Goal: Information Seeking & Learning: Learn about a topic

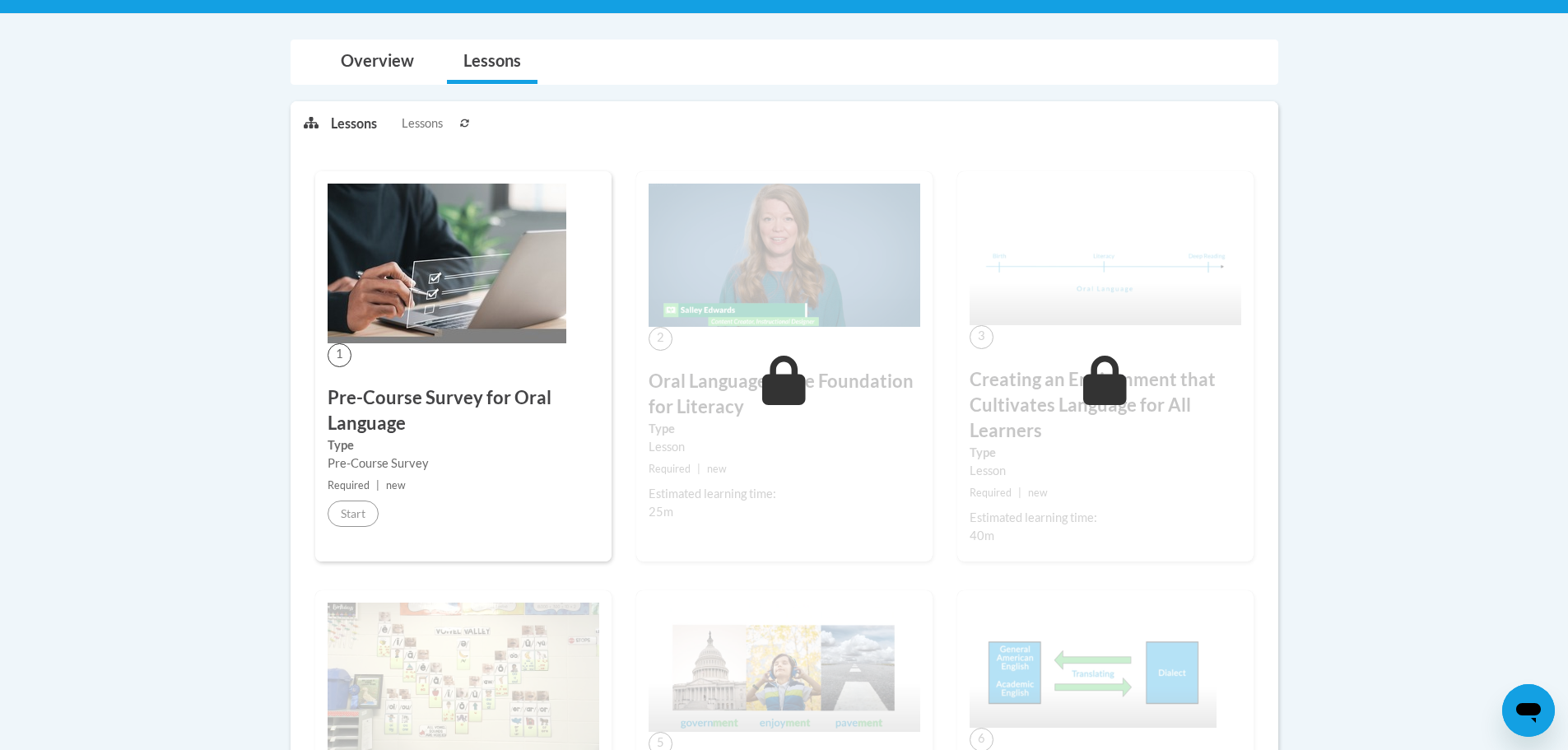
scroll to position [83, 0]
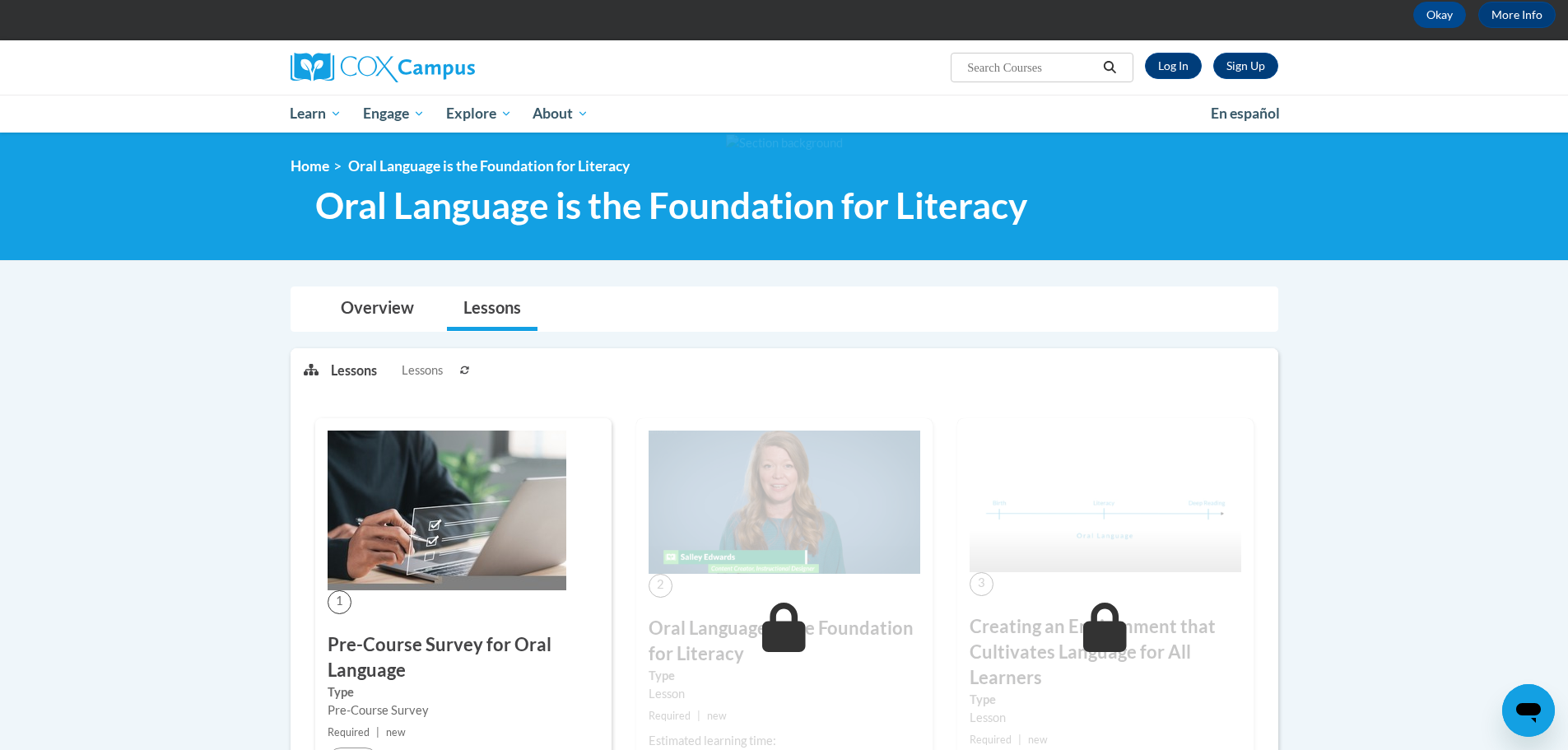
click at [1177, 52] on div "Sign Up Log In Search Search..." at bounding box center [953, 60] width 675 height 42
click at [1174, 65] on link "Log In" at bounding box center [1173, 66] width 57 height 27
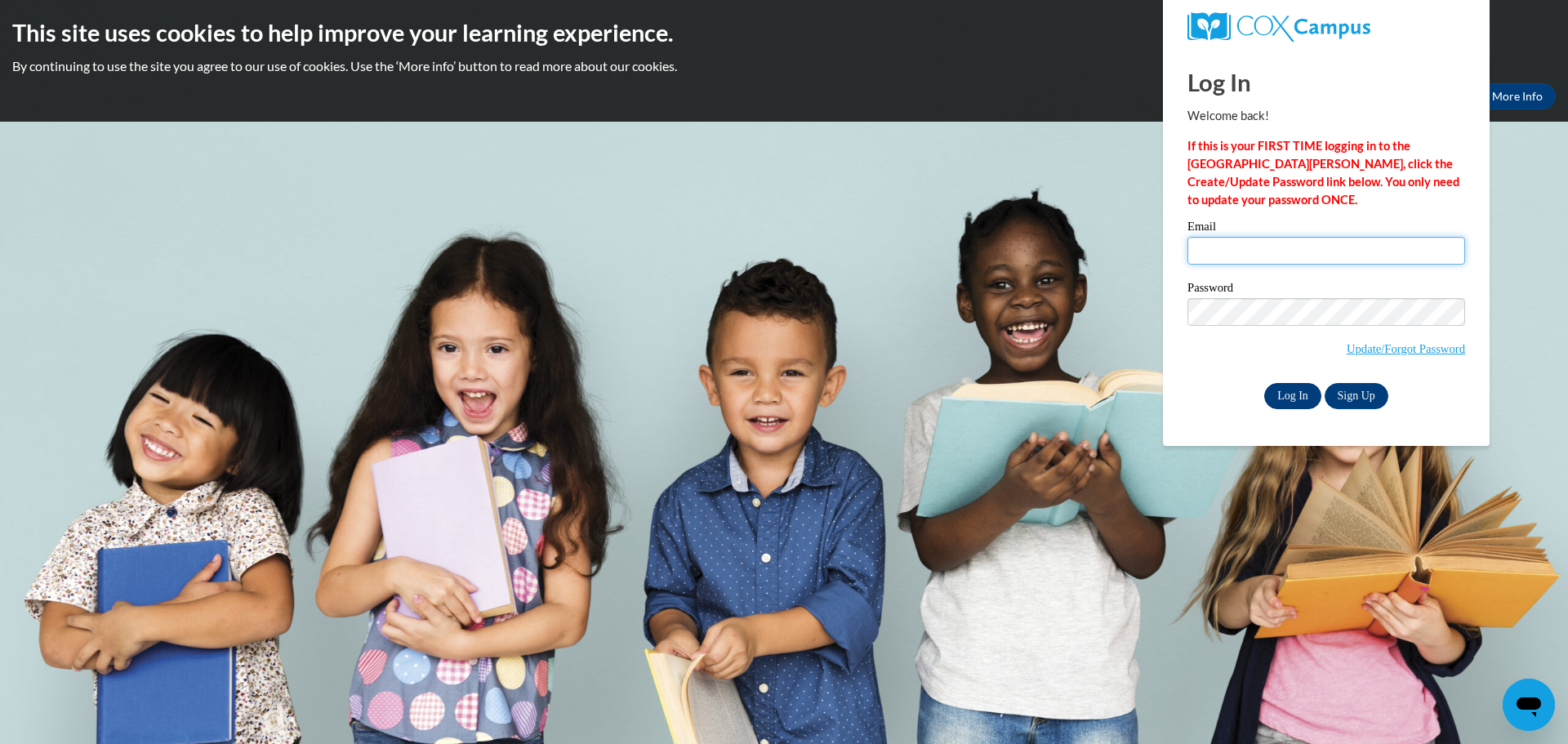
type input "[PERSON_NAME][EMAIL_ADDRESS][PERSON_NAME][DOMAIN_NAME]"
click at [1295, 387] on input "Log In" at bounding box center [1292, 396] width 57 height 26
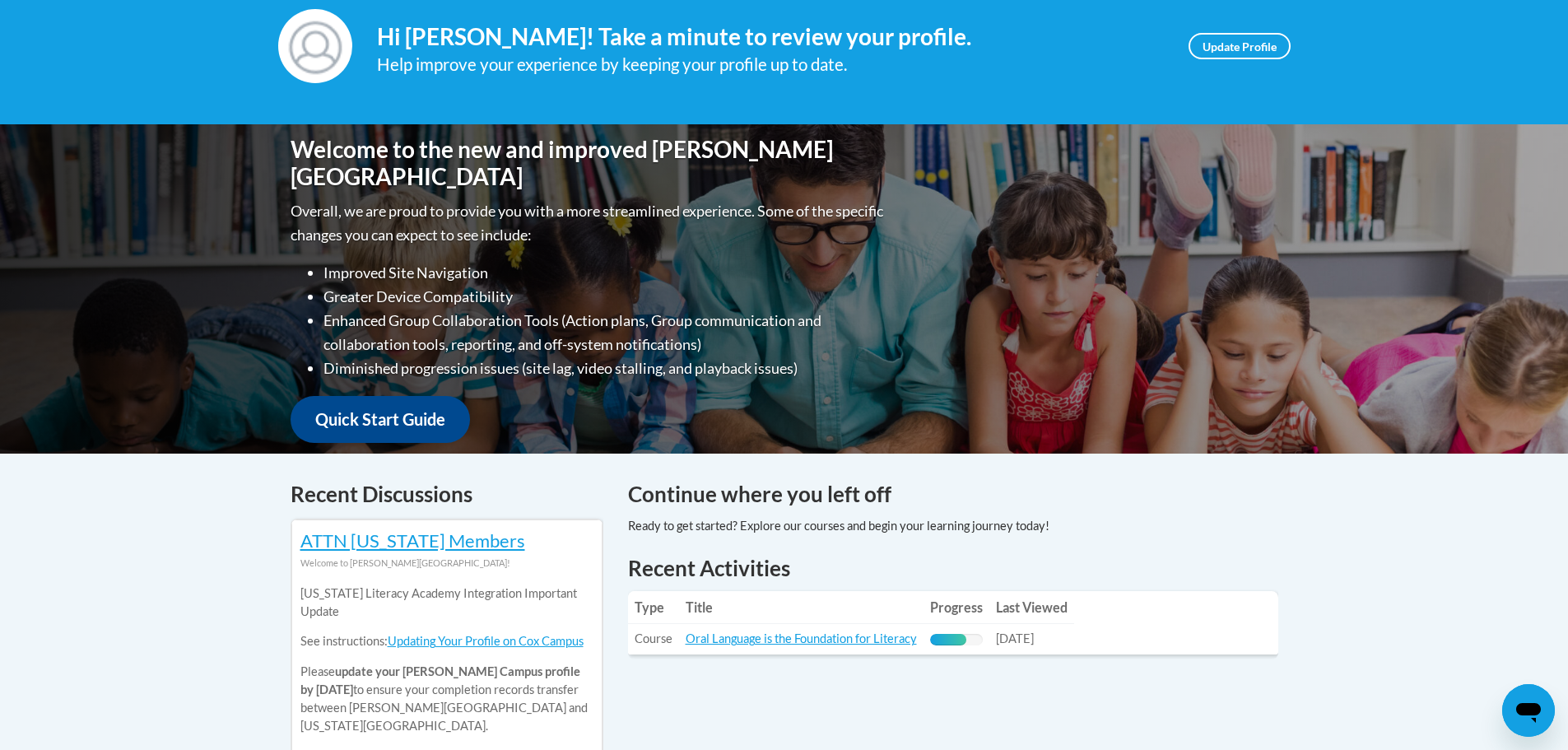
scroll to position [411, 0]
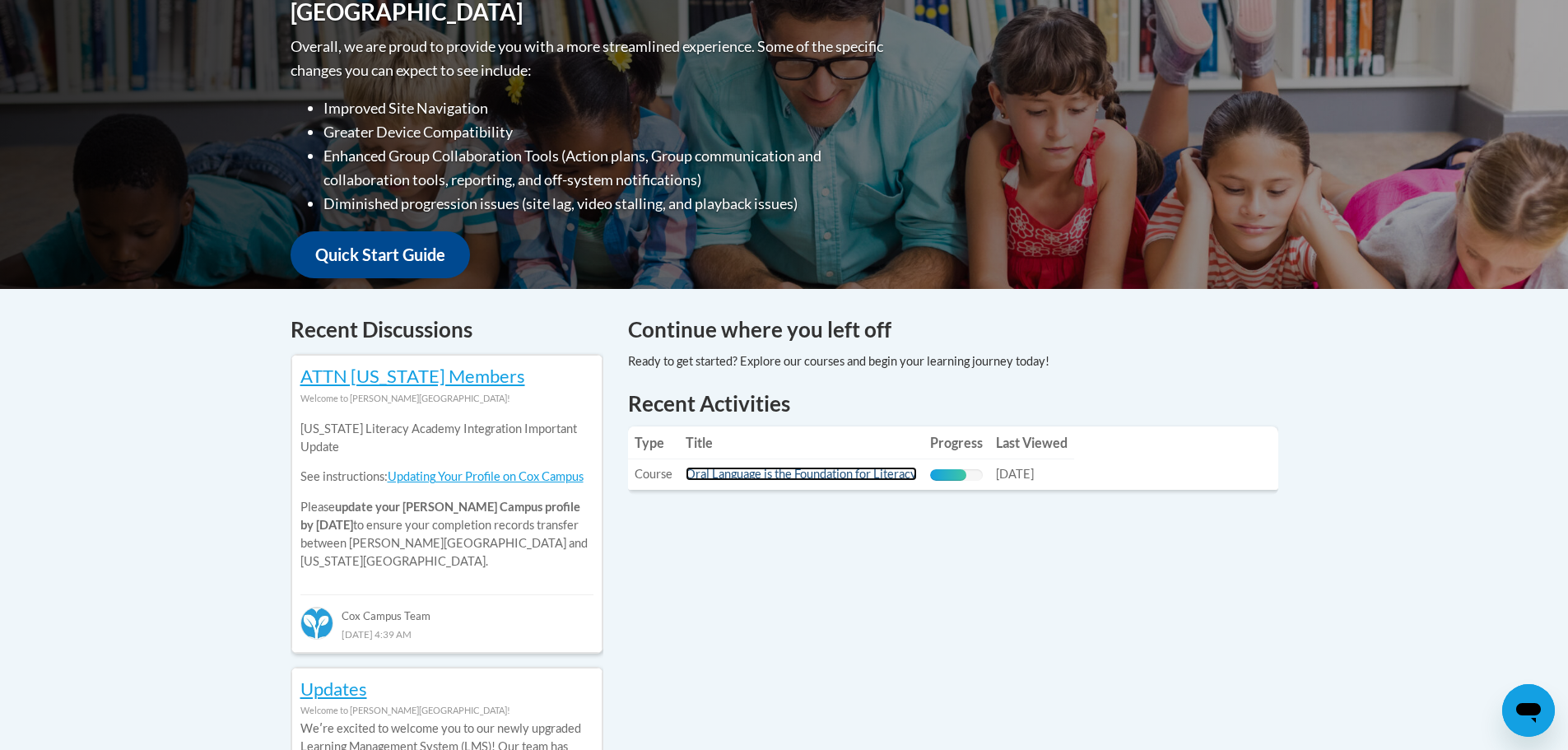
click at [752, 476] on link "Oral Language is the Foundation for Literacy" at bounding box center [801, 474] width 231 height 14
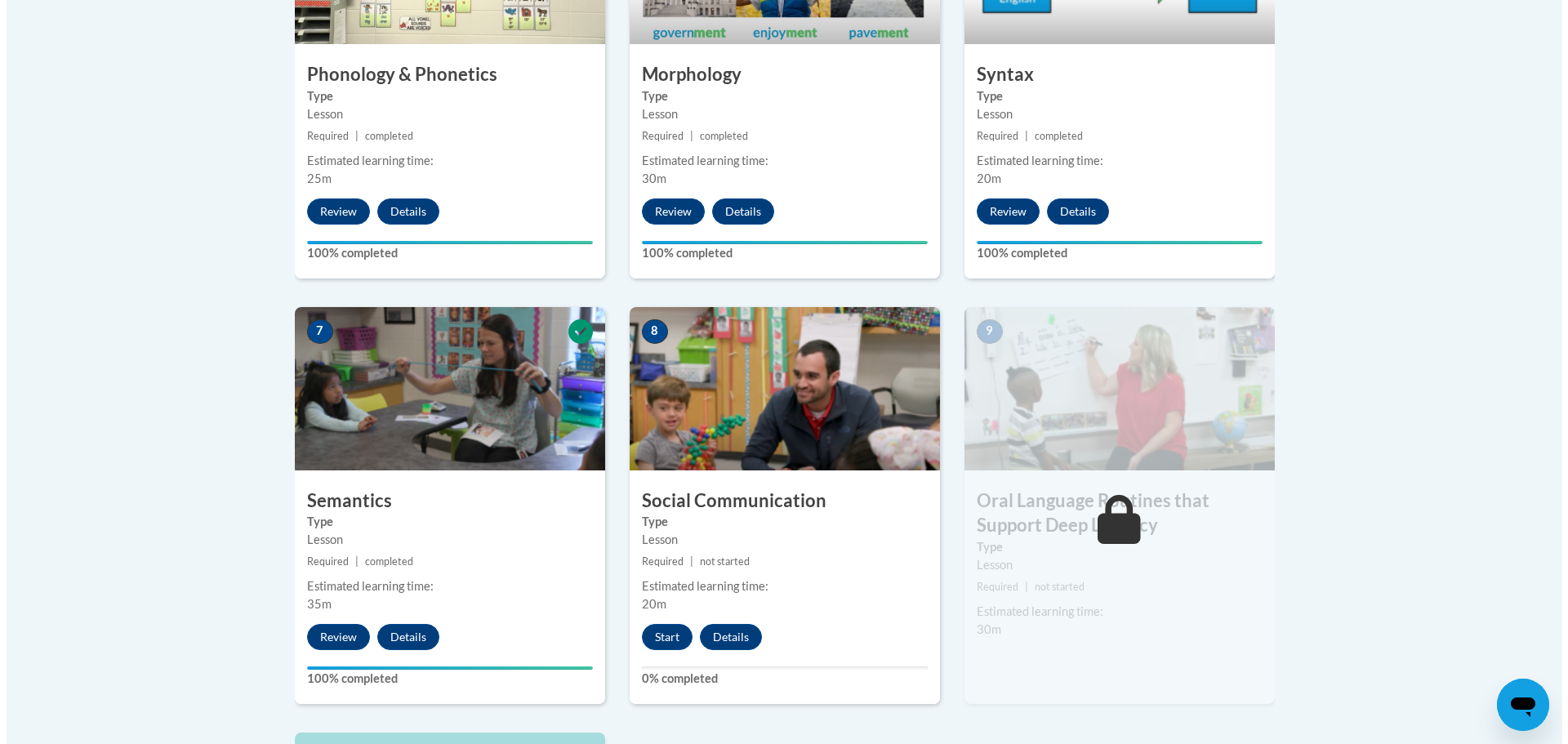
scroll to position [1224, 0]
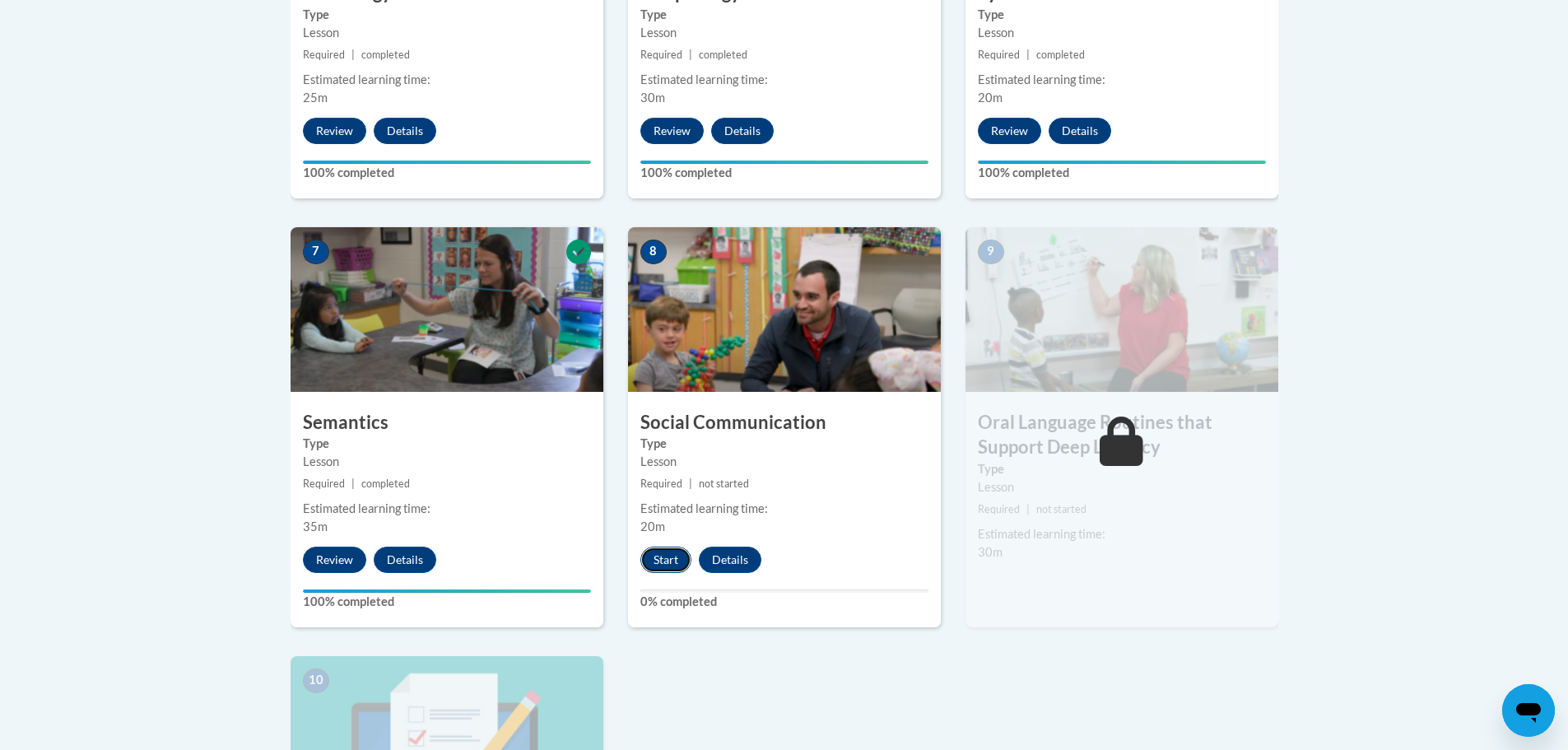
click at [672, 554] on button "Start" at bounding box center [665, 560] width 51 height 27
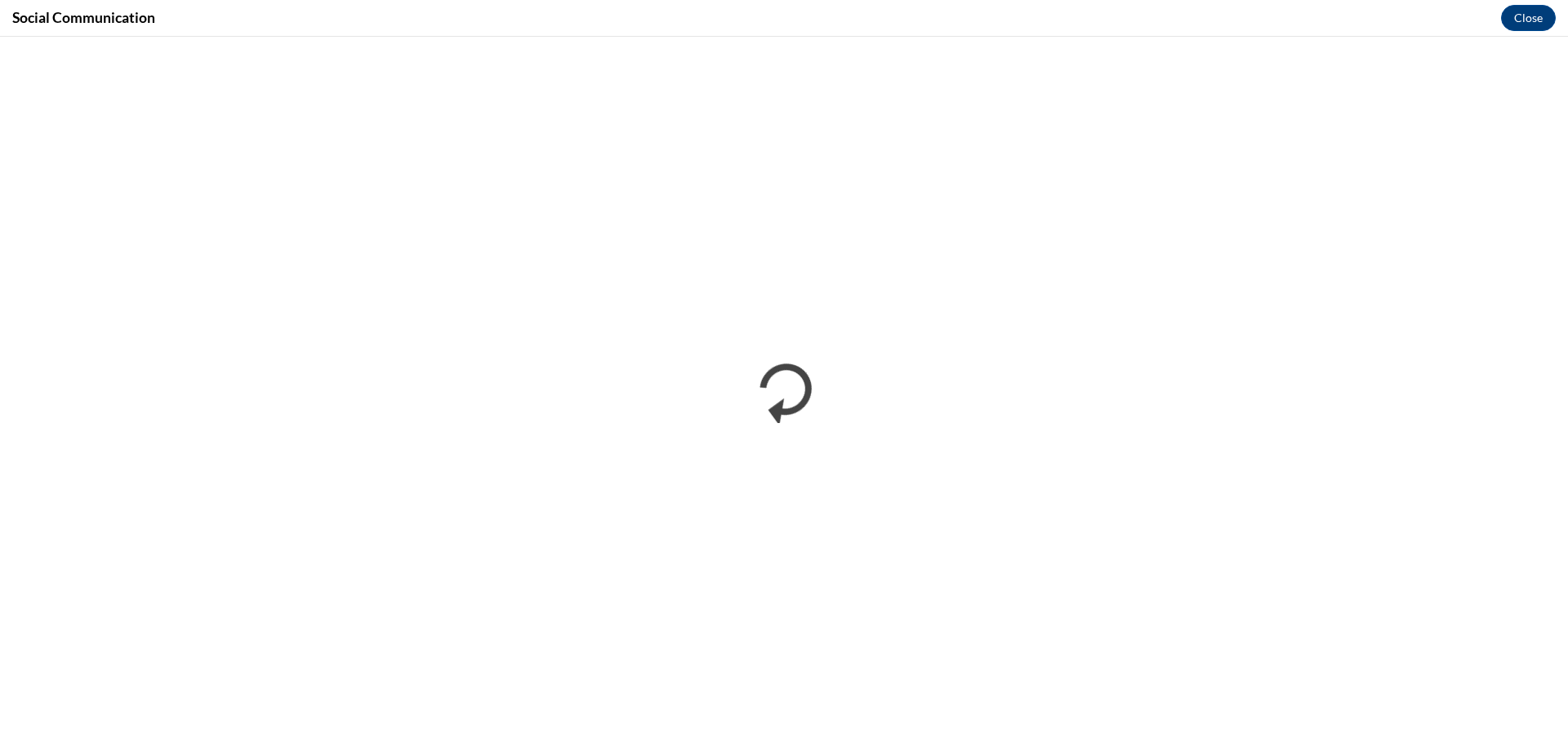
scroll to position [0, 0]
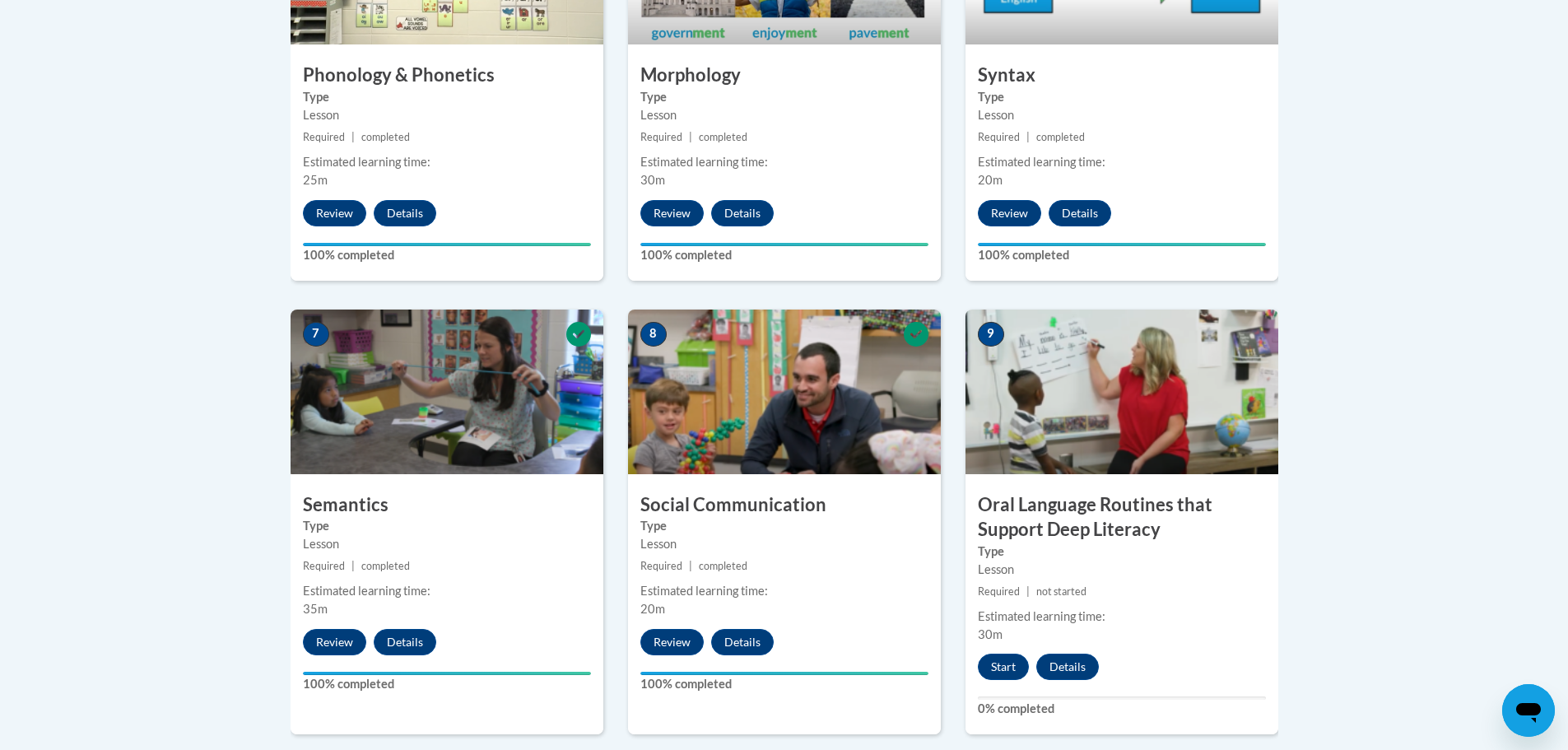
scroll to position [1399, 0]
